Goal: Task Accomplishment & Management: Manage account settings

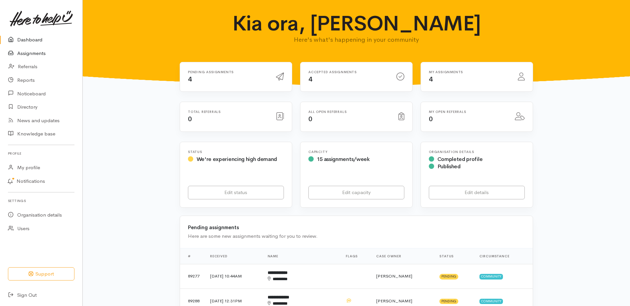
click at [27, 58] on link "Assignments" at bounding box center [41, 54] width 82 height 14
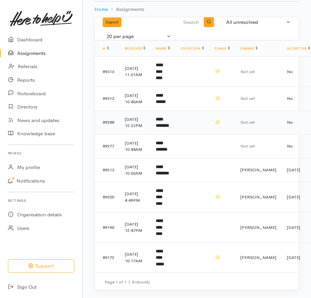
scroll to position [97, 0]
click at [168, 141] on b "**********" at bounding box center [162, 146] width 12 height 11
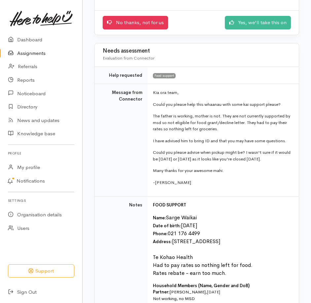
scroll to position [99, 0]
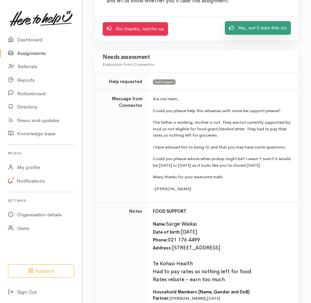
click at [231, 35] on link "Yes, we'll take this on" at bounding box center [258, 28] width 66 height 14
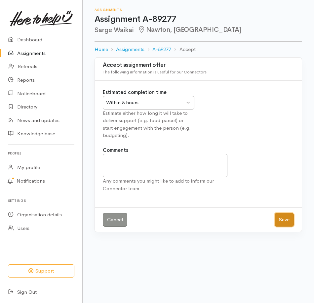
click at [283, 226] on button "Save" at bounding box center [284, 220] width 19 height 14
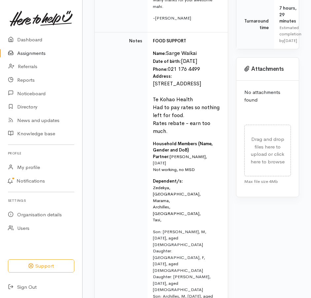
scroll to position [265, 0]
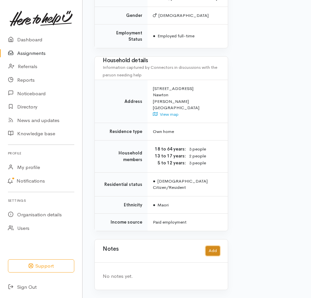
click at [208, 246] on button "Add" at bounding box center [213, 251] width 14 height 10
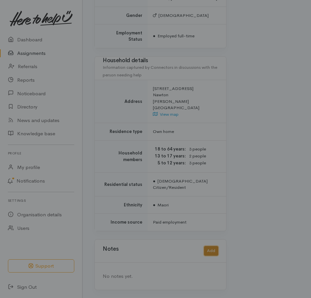
scroll to position [907, 0]
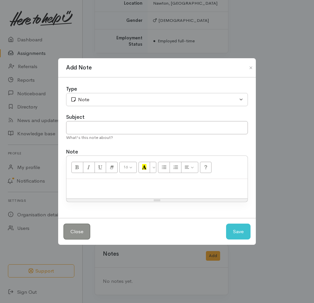
click at [113, 183] on div at bounding box center [156, 189] width 181 height 20
click at [233, 240] on button "Save" at bounding box center [238, 232] width 24 height 16
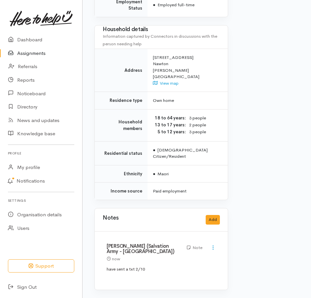
click at [34, 56] on link "Assignments" at bounding box center [41, 54] width 82 height 14
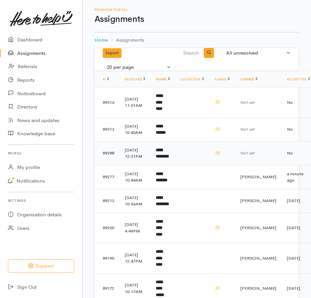
click at [169, 159] on b "**********" at bounding box center [162, 153] width 13 height 11
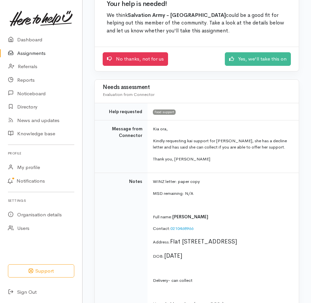
scroll to position [66, 0]
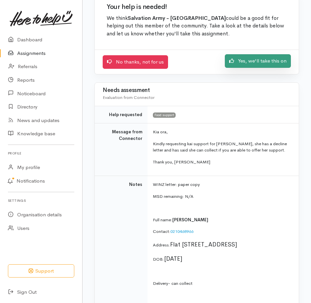
click at [248, 68] on link "Yes, we'll take this on" at bounding box center [258, 61] width 66 height 14
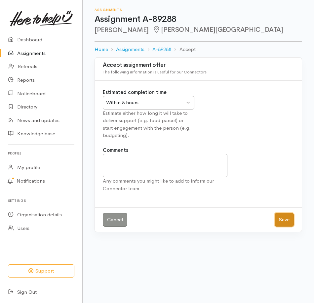
click at [280, 226] on button "Save" at bounding box center [284, 220] width 19 height 14
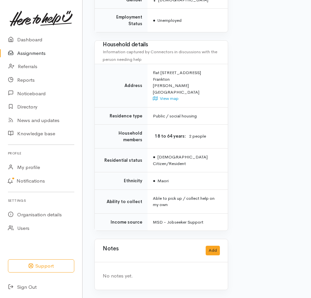
scroll to position [654, 0]
click at [211, 246] on button "Add" at bounding box center [213, 251] width 14 height 10
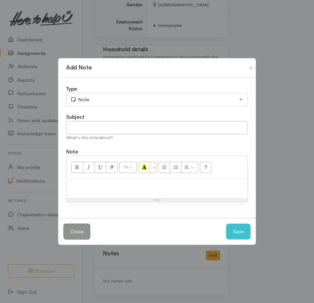
click at [126, 195] on div at bounding box center [156, 189] width 181 height 20
click at [230, 237] on button "Save" at bounding box center [238, 232] width 24 height 16
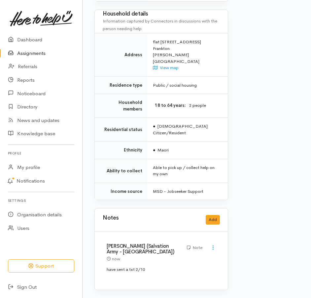
click at [37, 55] on link "Assignments" at bounding box center [41, 54] width 82 height 14
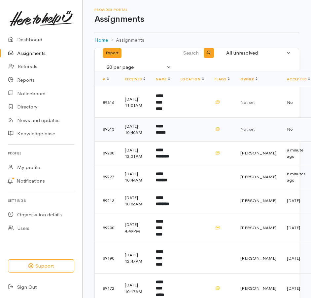
click at [166, 135] on b "**********" at bounding box center [161, 129] width 10 height 11
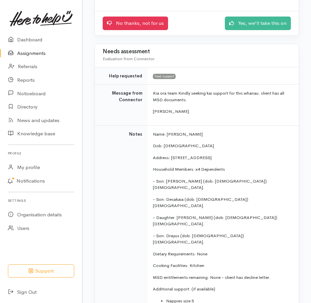
scroll to position [99, 0]
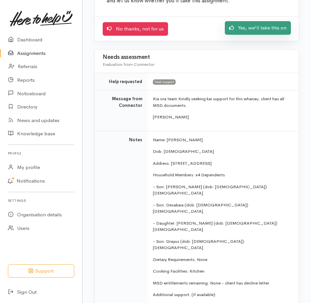
click at [234, 35] on link "Yes, we'll take this on" at bounding box center [258, 28] width 66 height 14
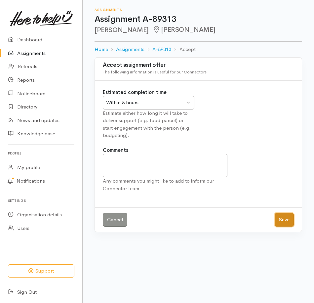
click at [277, 226] on button "Save" at bounding box center [284, 220] width 19 height 14
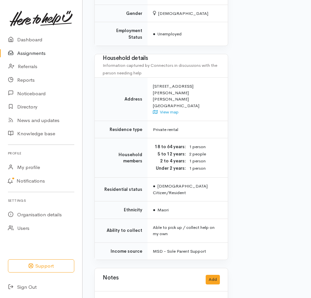
scroll to position [657, 0]
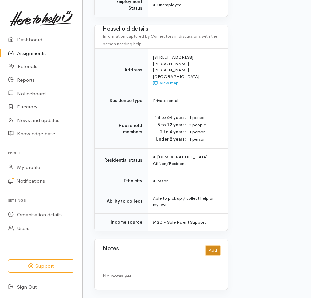
click at [213, 246] on button "Add" at bounding box center [213, 251] width 14 height 10
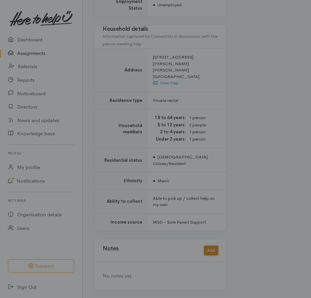
scroll to position [644, 0]
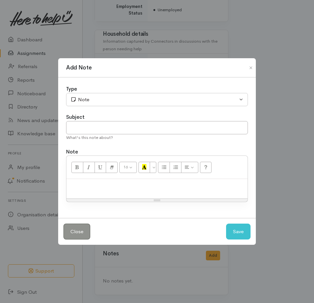
click at [131, 189] on p at bounding box center [157, 186] width 175 height 8
click at [237, 240] on button "Save" at bounding box center [238, 232] width 24 height 16
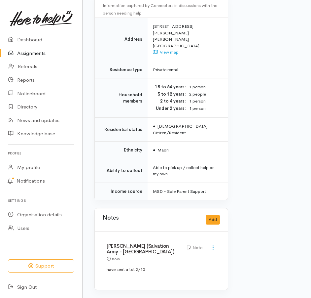
click at [37, 58] on link "Assignments" at bounding box center [41, 54] width 82 height 14
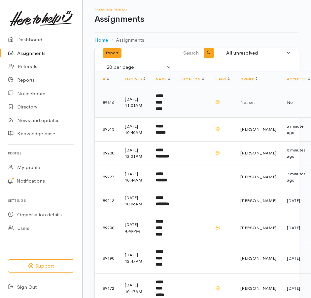
click at [172, 111] on td "**********" at bounding box center [163, 102] width 24 height 30
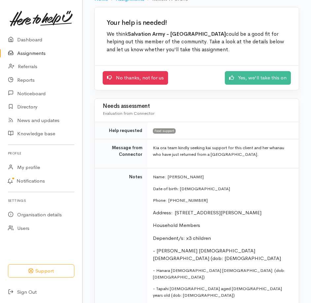
scroll to position [132, 0]
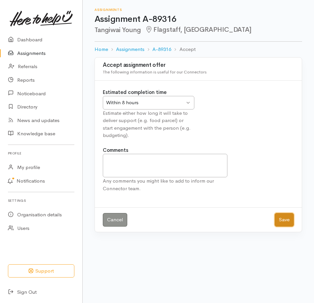
click at [280, 226] on button "Save" at bounding box center [284, 220] width 19 height 14
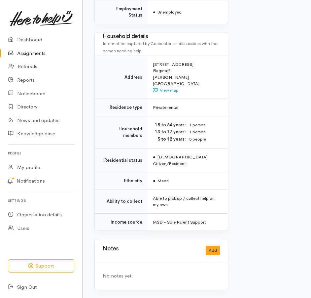
scroll to position [677, 0]
click at [212, 247] on button "Add" at bounding box center [213, 251] width 14 height 10
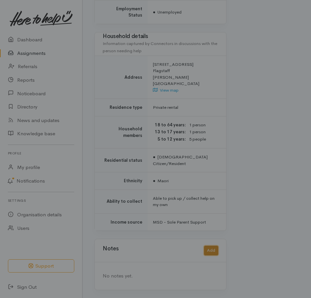
scroll to position [673, 0]
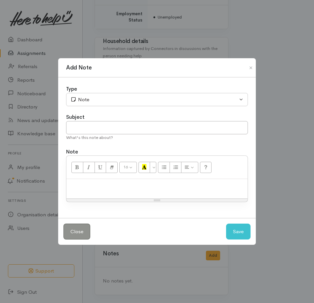
click at [127, 188] on p at bounding box center [157, 186] width 175 height 8
click at [239, 237] on button "Save" at bounding box center [238, 232] width 24 height 16
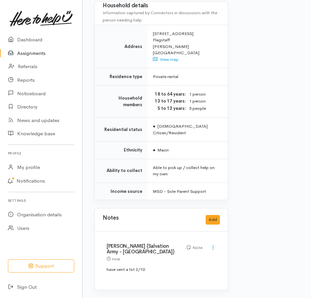
click at [44, 58] on link "Assignments" at bounding box center [41, 54] width 82 height 14
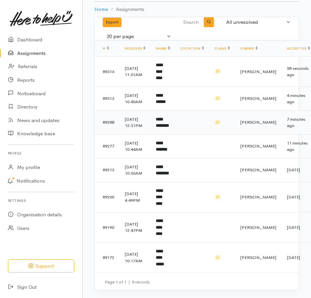
scroll to position [97, 0]
